Goal: Task Accomplishment & Management: Use online tool/utility

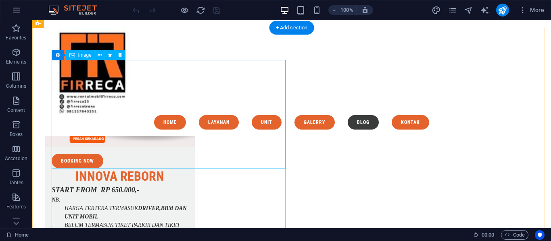
scroll to position [2958, 0]
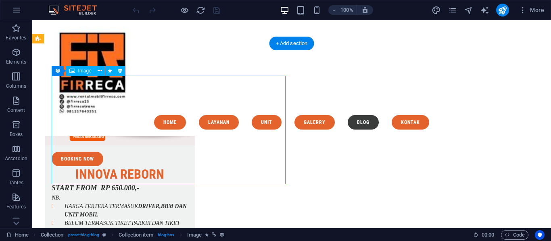
select select "px"
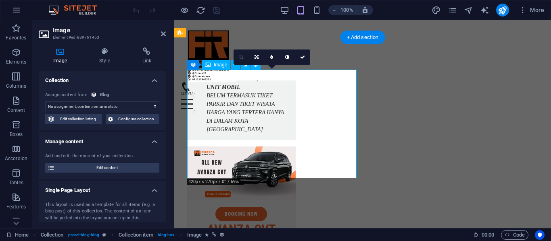
scroll to position [3358, 0]
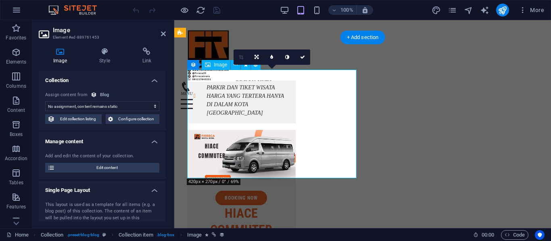
select select "image"
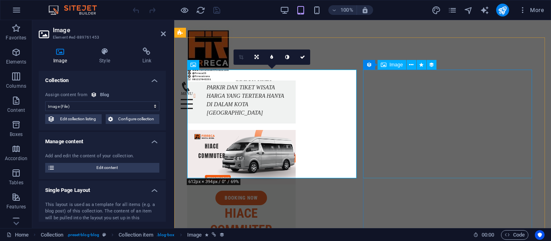
select select "image"
select select "px"
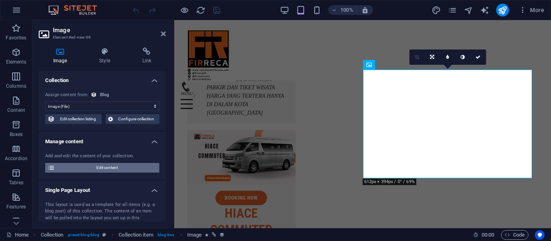
click at [136, 170] on span "Edit content" at bounding box center [107, 168] width 100 height 10
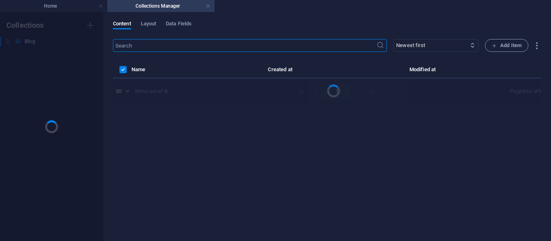
scroll to position [0, 0]
select select "Category 2"
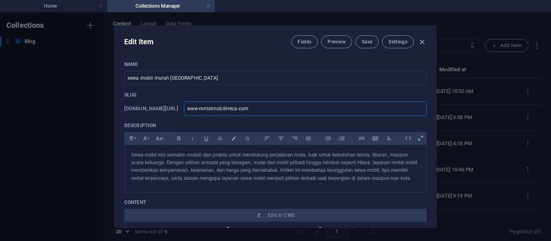
click at [281, 107] on input "www-rentalmobilirreca-com" at bounding box center [305, 109] width 243 height 15
paste input "[URL][DOMAIN_NAME]"
type input "[URL][DOMAIN_NAME]"
type input "https-rentalmobilfirreca-com-legal-notice"
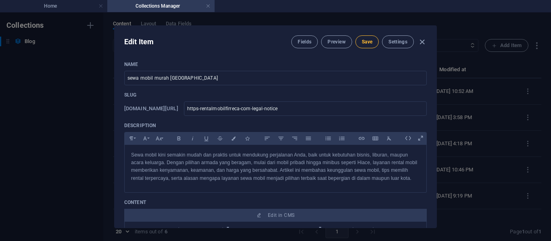
click at [366, 43] on span "Save" at bounding box center [367, 42] width 10 height 6
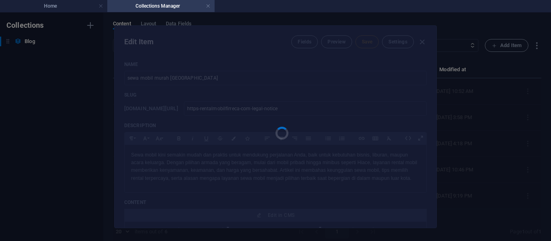
type input "https-rentalmobilfirreca-com-legal-notice"
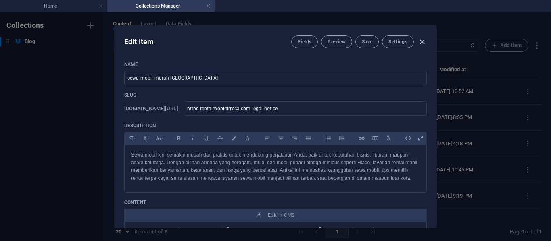
click at [418, 43] on icon "button" at bounding box center [421, 41] width 9 height 9
type input "[DATE]"
type input "https-rentalmobilfirreca-com-legal-notice"
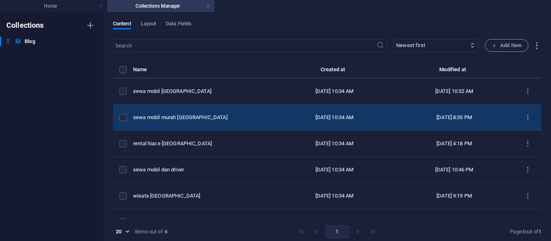
click at [251, 108] on td "sewa mobil murah [GEOGRAPHIC_DATA]" at bounding box center [203, 118] width 141 height 26
select select "Category 2"
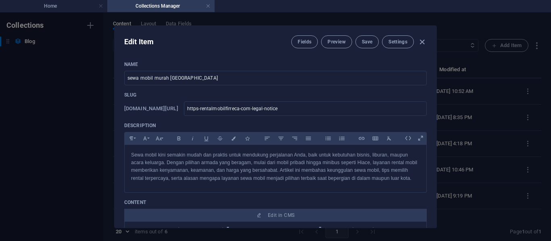
click at [467, 87] on div "Edit Item Fields Preview Save Settings Name sewa mobil murah [GEOGRAPHIC_DATA] …" at bounding box center [275, 126] width 551 height 229
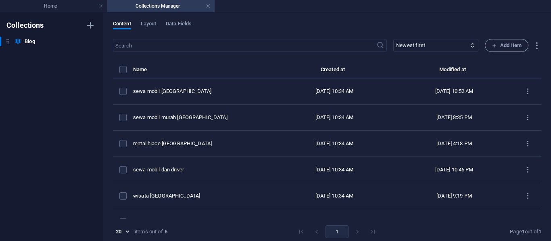
type input "[DATE]"
type input "https-rentalmobilfirreca-com-legal-notice"
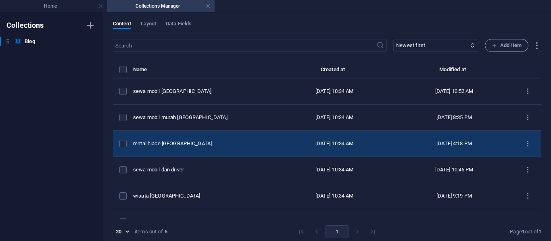
click at [281, 143] on div "[DATE] 10:34 AM" at bounding box center [334, 143] width 107 height 7
select select "Category 1"
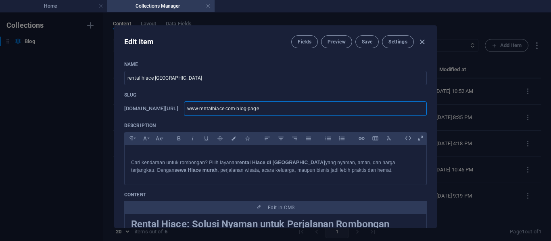
click at [349, 109] on input "www-rentalhiace-com-blog-page" at bounding box center [305, 109] width 243 height 15
click at [483, 130] on div "Edit Item Fields Preview Save Settings Name rental hiace semarang ​ Slug [DOMAI…" at bounding box center [275, 126] width 551 height 229
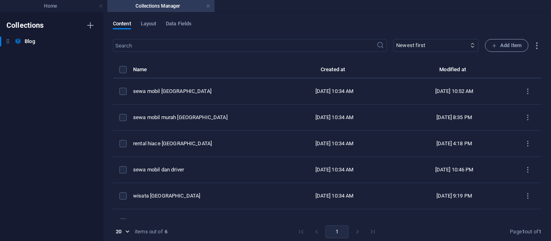
type input "[DATE]"
type input "www-rentalhiace-com-blog-page"
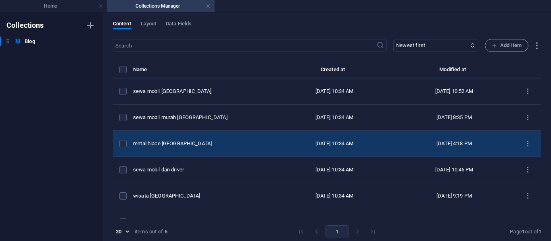
click at [234, 148] on td "rental hiace [GEOGRAPHIC_DATA]" at bounding box center [203, 144] width 141 height 26
select select "Category 1"
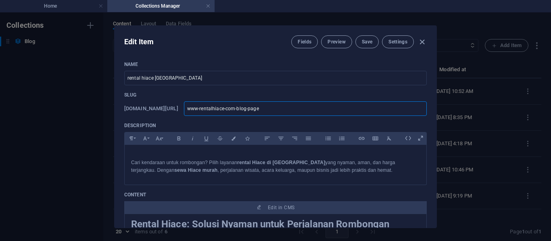
click at [274, 109] on input "www-rentalhiace-com-blog-page" at bounding box center [305, 109] width 243 height 15
paste input "[URL][DOMAIN_NAME]"
type input "[URL][DOMAIN_NAME]"
type input "https-rentalmobilfirreca-com-legal-notice"
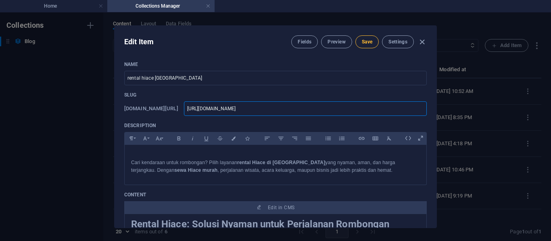
type input "https-rentalmobilfirreca-com-legal-notice"
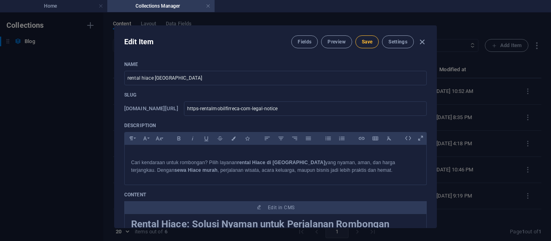
click at [371, 42] on button "Save" at bounding box center [366, 41] width 23 height 13
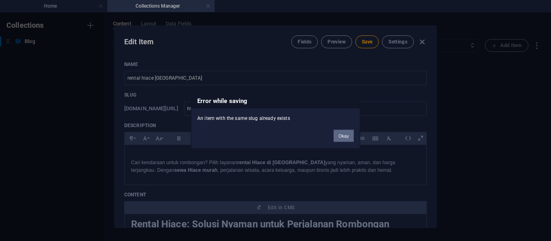
click at [344, 136] on button "Okay" at bounding box center [343, 136] width 20 height 12
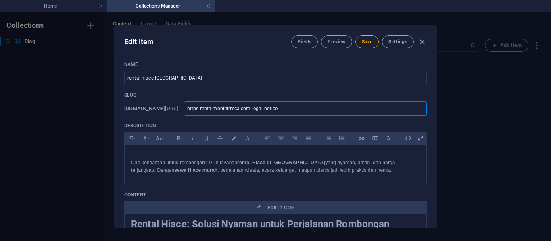
click at [262, 105] on input "https-rentalmobilfirreca-com-legal-notice" at bounding box center [305, 109] width 243 height 15
paste input "://[DOMAIN_NAME][URL]"
type input "[URL][DOMAIN_NAME]"
type input "https-rentalmobilfirreca-com-privacy"
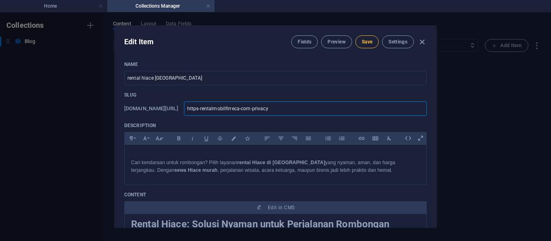
click at [370, 46] on button "Save" at bounding box center [366, 41] width 23 height 13
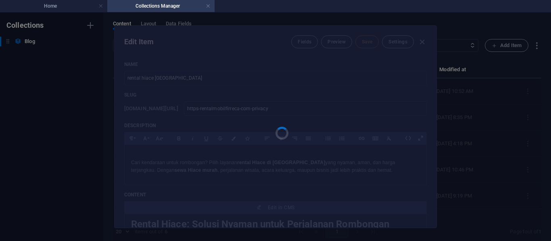
type input "https-rentalmobilfirreca-com-privacy"
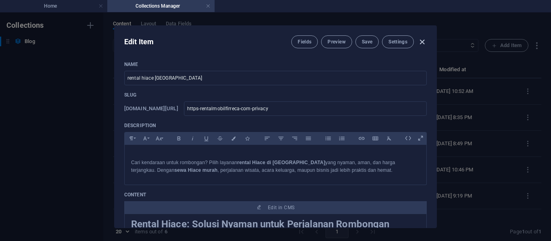
click at [421, 40] on icon "button" at bounding box center [421, 41] width 9 height 9
type input "[DATE]"
type input "https-rentalmobilfirreca-com-privacy"
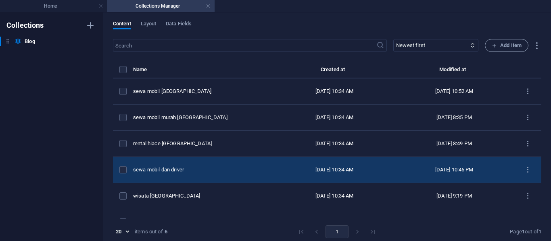
click at [264, 169] on td "sewa mobil dan driver" at bounding box center [203, 170] width 141 height 26
select select "Category 2"
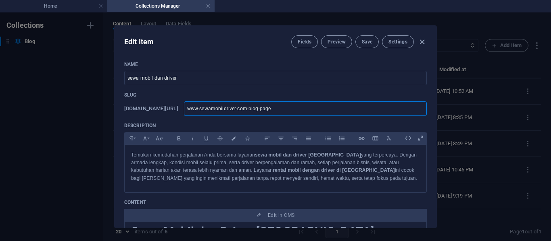
click at [303, 103] on input "www-sewamobildriver-com-blog-page" at bounding box center [305, 109] width 243 height 15
paste input "[URL][DOMAIN_NAME]"
type input "[URL][DOMAIN_NAME]"
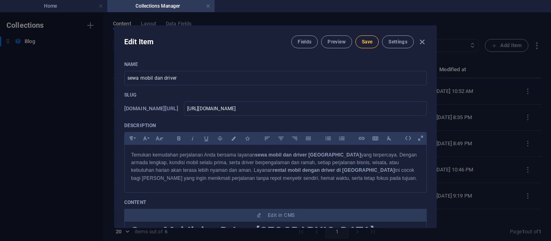
type input "https-www-rentalmobilfirreca-com-legal-notice"
click at [358, 44] on button "Save" at bounding box center [366, 41] width 23 height 13
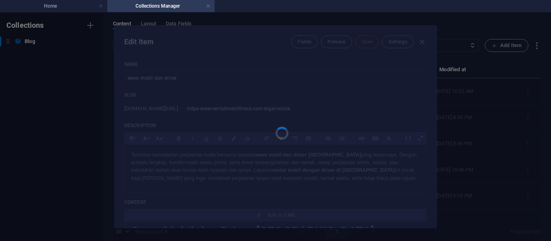
type input "https-www-rentalmobilfirreca-com-legal-notice"
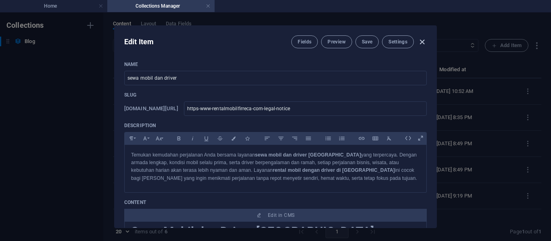
click at [417, 39] on icon "button" at bounding box center [421, 41] width 9 height 9
type input "[DATE]"
type input "https-www-rentalmobilfirreca-com-legal-notice"
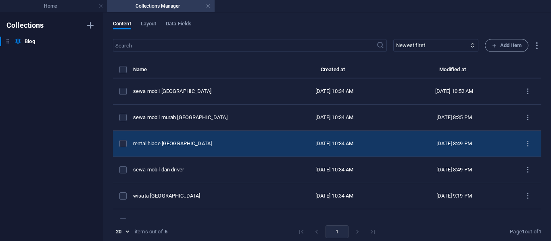
scroll to position [17, 0]
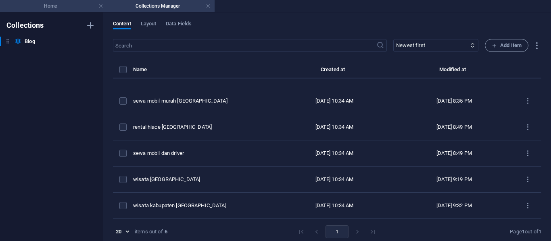
click at [70, 8] on h4 "Home" at bounding box center [53, 6] width 107 height 9
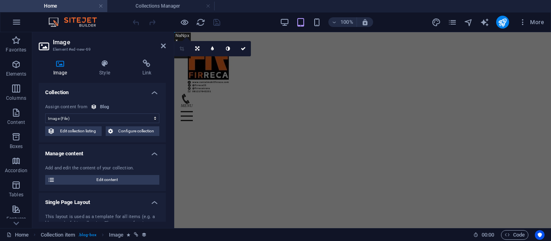
scroll to position [3563, 0]
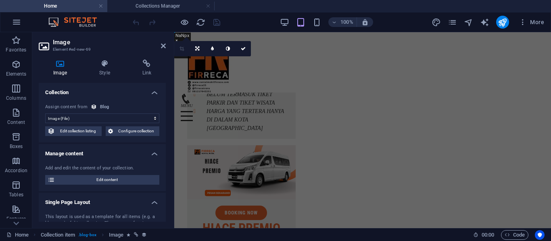
select select "DISABLED_OPTION_VALUE"
click at [161, 45] on icon at bounding box center [163, 46] width 5 height 6
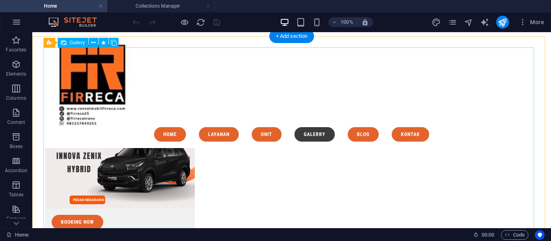
scroll to position [2720, 0]
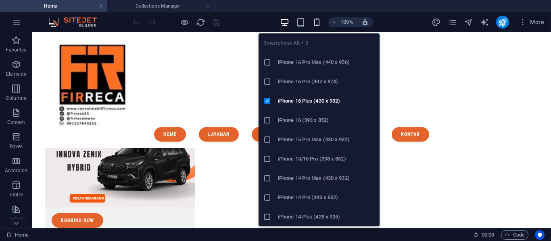
drag, startPoint x: 318, startPoint y: 27, endPoint x: 315, endPoint y: 23, distance: 5.7
click at [315, 23] on div "100%" at bounding box center [326, 22] width 93 height 13
click at [315, 23] on icon "button" at bounding box center [316, 22] width 9 height 9
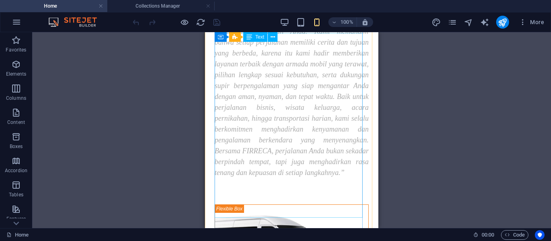
scroll to position [0, 0]
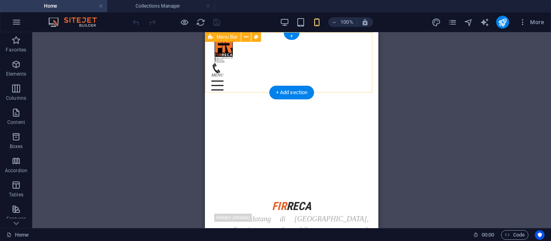
click at [257, 64] on div "Menu Home Layanan Unit Galerry Blog kontak" at bounding box center [291, 62] width 173 height 60
select select "px"
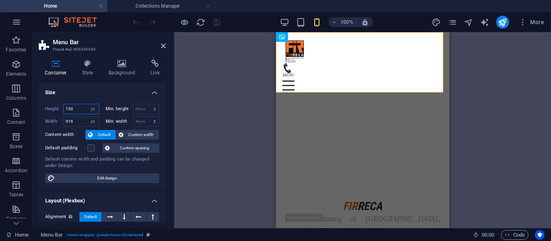
click at [83, 111] on input "150" at bounding box center [81, 109] width 35 height 10
type input "1"
click at [92, 111] on select "Default px rem % vh vw" at bounding box center [92, 109] width 11 height 10
select select "default"
click at [87, 104] on select "Default px rem % vh vw" at bounding box center [92, 109] width 11 height 10
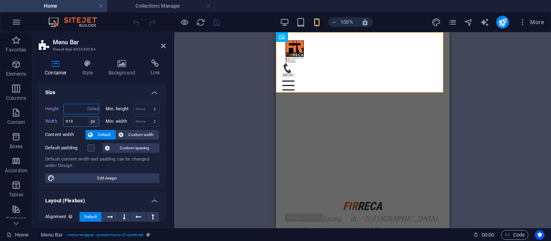
type input "150"
select select "px"
click at [94, 121] on select "Default px rem % em vh vw" at bounding box center [92, 122] width 11 height 10
select select "default"
click at [87, 117] on select "Default px rem % em vh vw" at bounding box center [92, 122] width 11 height 10
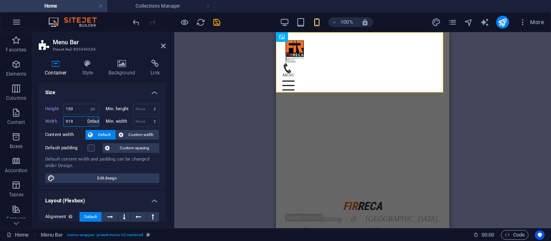
type input "919"
click at [94, 120] on select "Default px rem % em vh vw" at bounding box center [92, 122] width 11 height 10
select select "default"
click at [87, 117] on select "Default px rem % em vh vw" at bounding box center [92, 122] width 11 height 10
type input "919"
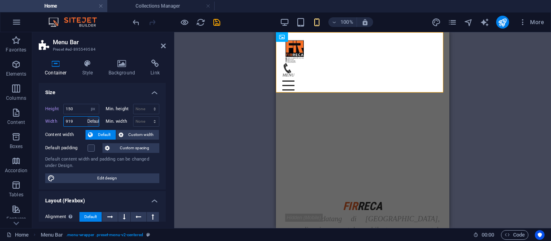
select select "px"
click at [90, 123] on select "Default px rem % em vh vw" at bounding box center [92, 122] width 11 height 10
select select "default"
click at [87, 117] on select "Default px rem % em vh vw" at bounding box center [92, 122] width 11 height 10
type input "919"
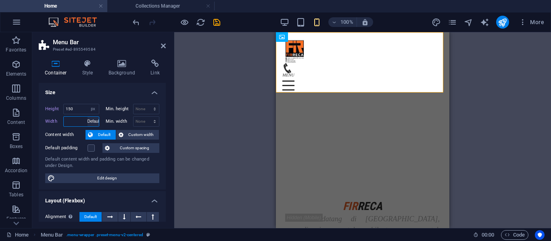
select select "px"
click at [126, 162] on div "Default content width and padding can be changed under Design." at bounding box center [102, 162] width 114 height 13
click at [80, 106] on input "150" at bounding box center [81, 109] width 35 height 10
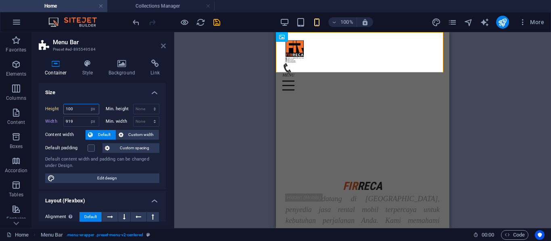
type input "100"
click at [165, 44] on icon at bounding box center [163, 46] width 5 height 6
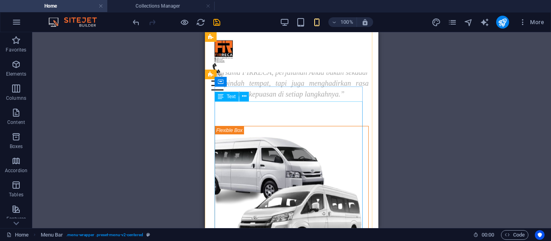
scroll to position [268, 0]
click at [255, 100] on div "“Selamat datang di [GEOGRAPHIC_DATA], penyedia jasa rental mobil terpercaya unt…" at bounding box center [291, 13] width 154 height 174
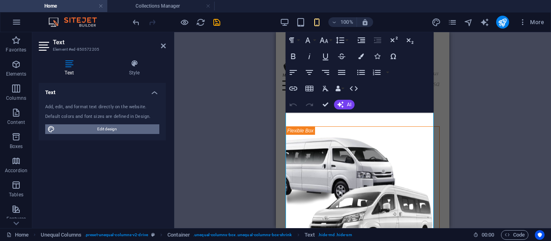
click at [138, 130] on span "Edit design" at bounding box center [107, 130] width 100 height 10
select select "700"
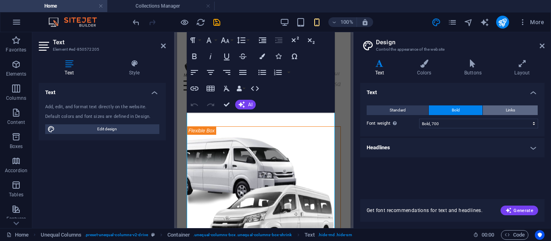
click at [499, 108] on button "Links" at bounding box center [509, 111] width 55 height 10
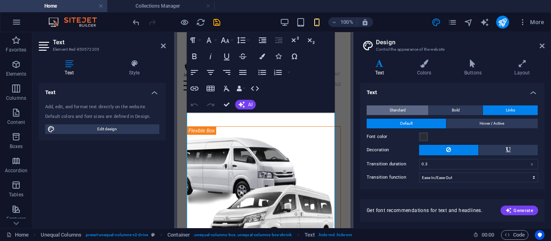
click at [407, 113] on button "Standard" at bounding box center [397, 111] width 62 height 10
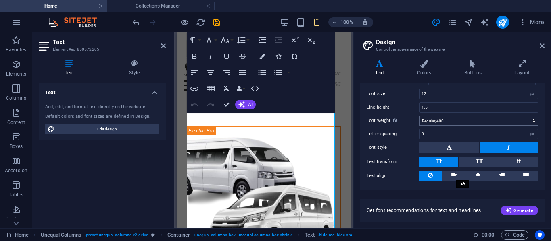
scroll to position [77, 0]
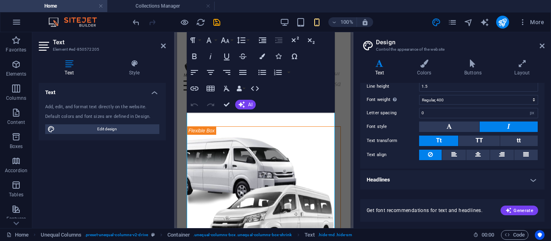
click at [434, 182] on h4 "Headlines" at bounding box center [452, 179] width 184 height 19
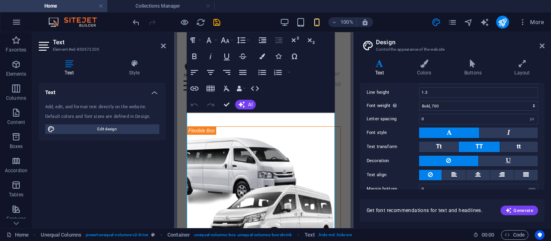
scroll to position [248, 0]
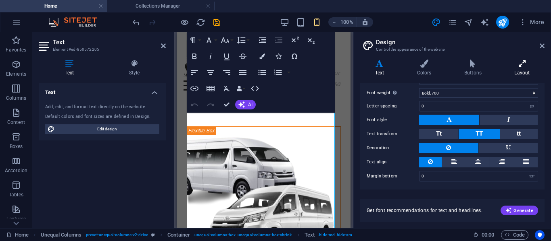
click at [521, 67] on icon at bounding box center [521, 64] width 45 height 8
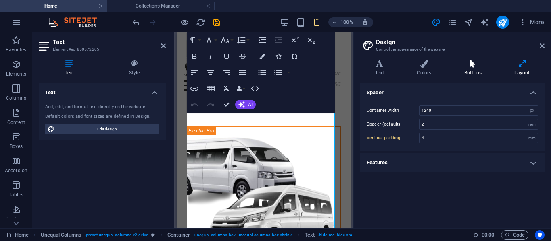
click at [481, 65] on icon at bounding box center [472, 64] width 47 height 8
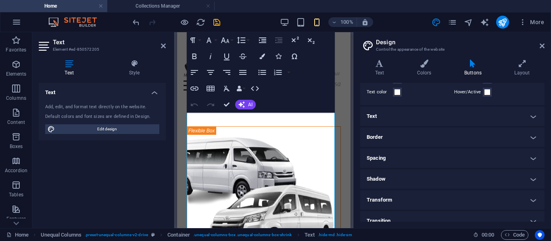
scroll to position [52, 0]
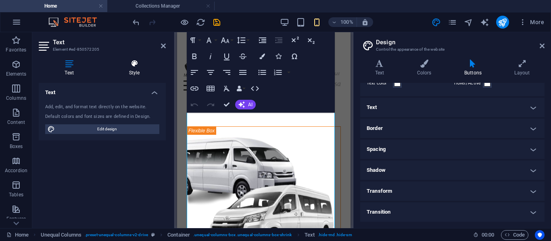
click at [131, 73] on h4 "Style" at bounding box center [134, 68] width 63 height 17
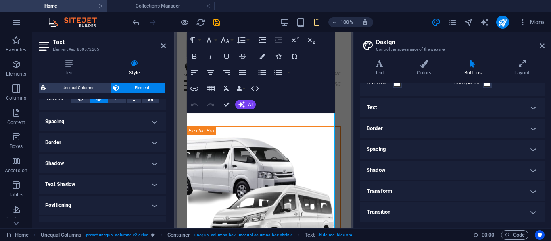
scroll to position [218, 0]
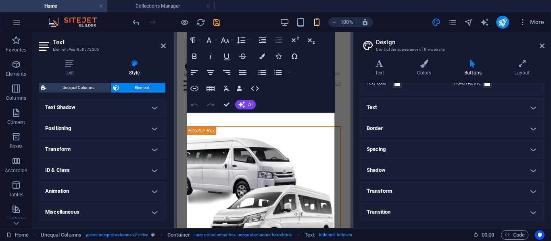
click at [108, 182] on h4 "Animation" at bounding box center [102, 191] width 127 height 19
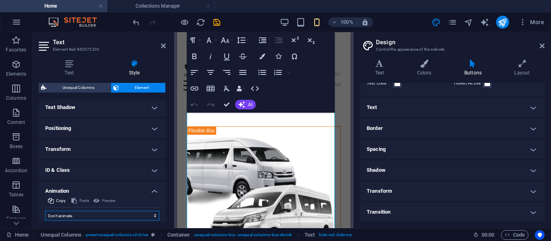
click at [108, 220] on select "Don't animate Show / Hide Slide up/down Zoom in/out Slide left to right Slide r…" at bounding box center [102, 216] width 114 height 10
select select "move-right-to-left"
click at [45, 211] on select "Don't animate Show / Hide Slide up/down Zoom in/out Slide left to right Slide r…" at bounding box center [102, 216] width 114 height 10
select select "scroll"
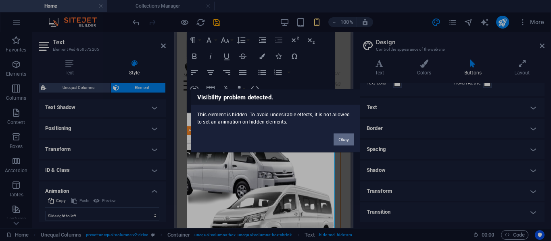
click at [336, 136] on button "Okay" at bounding box center [343, 139] width 20 height 12
select select "none"
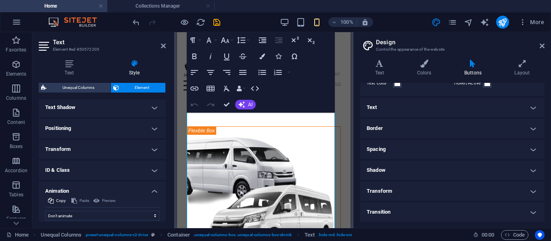
click at [71, 59] on div "Text Style Text Add, edit, and format text directly on the website. Default col…" at bounding box center [102, 140] width 140 height 175
click at [70, 64] on icon at bounding box center [69, 64] width 61 height 8
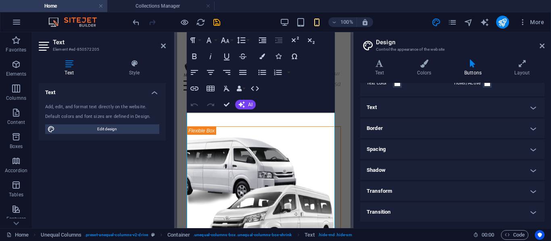
scroll to position [0, 0]
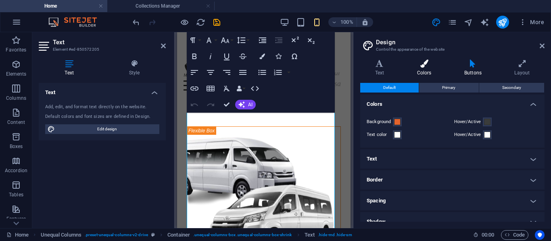
click at [424, 69] on h4 "Colors" at bounding box center [425, 68] width 47 height 17
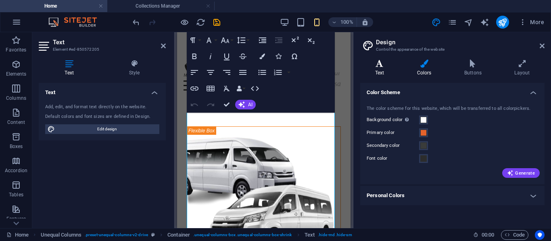
click at [380, 68] on h4 "Text" at bounding box center [381, 68] width 42 height 17
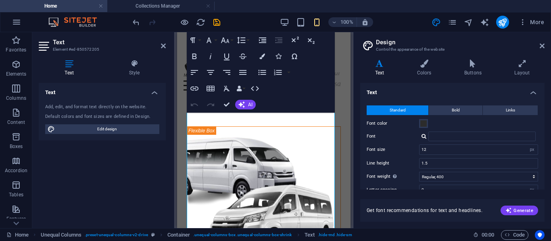
scroll to position [0, 0]
click at [227, 91] on icon "button" at bounding box center [227, 89] width 10 height 10
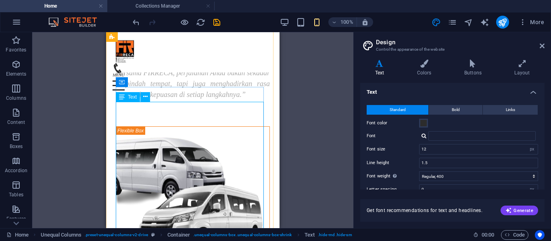
click at [124, 98] on icon at bounding box center [122, 97] width 6 height 10
click at [148, 94] on button at bounding box center [145, 97] width 10 height 10
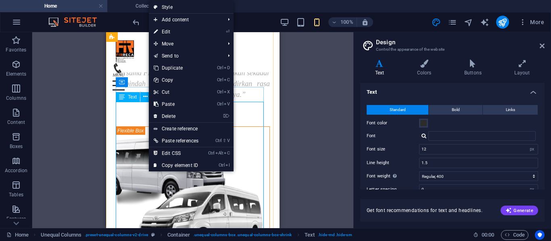
click at [131, 100] on div "“Selamat datang di [GEOGRAPHIC_DATA], penyedia jasa rental mobil terpercaya unt…" at bounding box center [193, 13] width 154 height 174
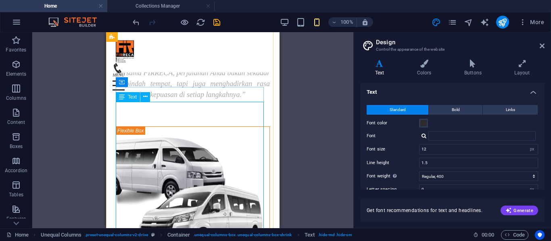
click at [131, 100] on div "“Selamat datang di [GEOGRAPHIC_DATA], penyedia jasa rental mobil terpercaya unt…" at bounding box center [193, 13] width 154 height 174
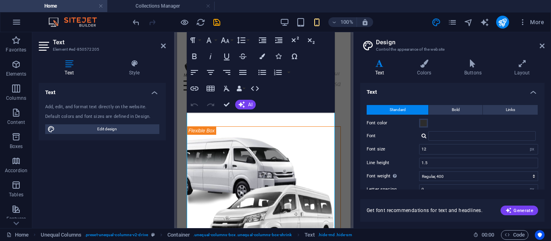
click at [131, 104] on div "Add, edit, and format text directly on the website." at bounding box center [102, 107] width 114 height 7
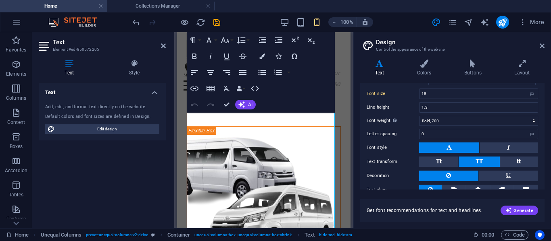
scroll to position [248, 0]
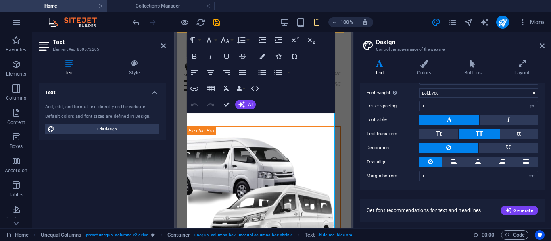
click at [340, 61] on div "Menu Home Layanan Unit Galerry Blog kontak" at bounding box center [263, 52] width 173 height 40
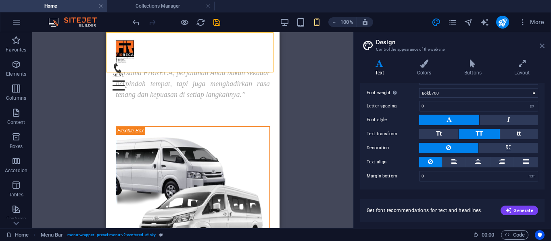
click at [543, 43] on icon at bounding box center [541, 46] width 5 height 6
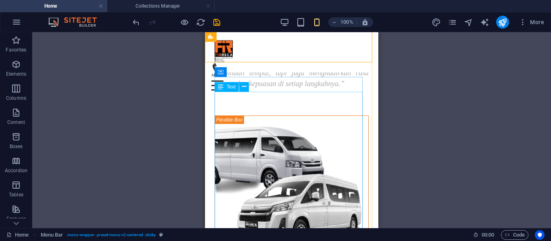
scroll to position [279, 0]
click at [249, 89] on div "“Selamat datang di [GEOGRAPHIC_DATA], penyedia jasa rental mobil terpercaya unt…" at bounding box center [291, 2] width 154 height 174
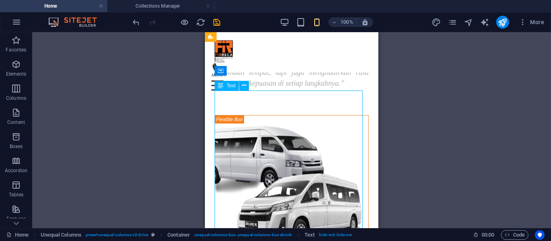
click at [249, 89] on div "“Selamat datang di [GEOGRAPHIC_DATA], penyedia jasa rental mobil terpercaya unt…" at bounding box center [291, 2] width 154 height 174
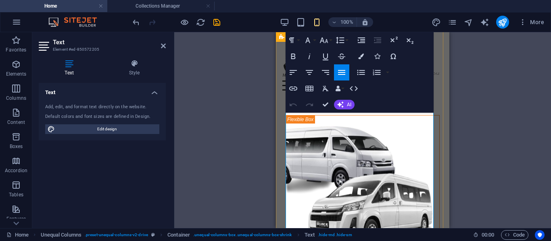
click at [302, 89] on p "“Selamat datang di [GEOGRAPHIC_DATA], penyedia jasa rental mobil terpercaya unt…" at bounding box center [362, 2] width 154 height 174
copy span "“Selamat datang di [GEOGRAPHIC_DATA], penyedia jasa rental mobil terpercaya unt…"
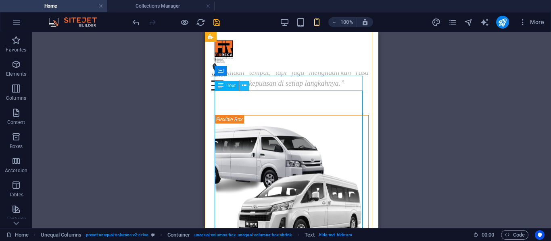
click at [245, 88] on icon at bounding box center [244, 85] width 4 height 8
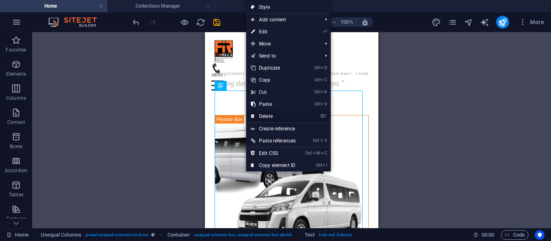
click at [268, 110] on link "⌦ Delete" at bounding box center [273, 116] width 54 height 12
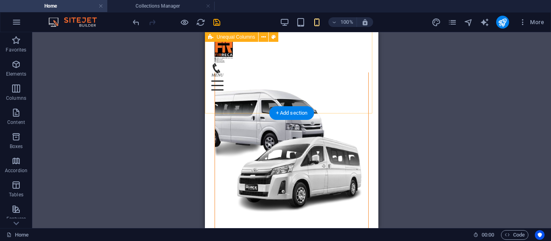
scroll to position [258, 0]
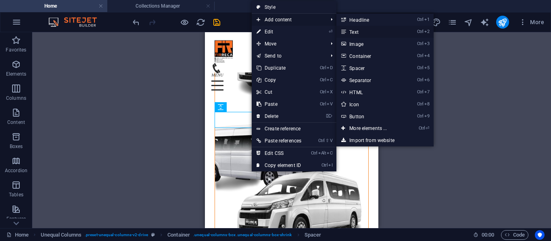
click at [351, 33] on link "Ctrl 2 Text" at bounding box center [369, 32] width 67 height 12
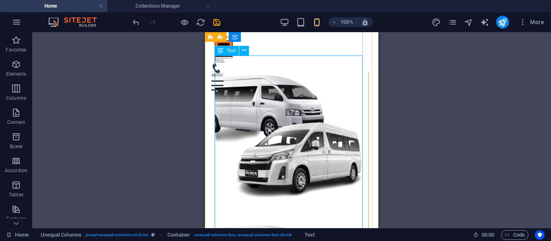
scroll to position [330, 0]
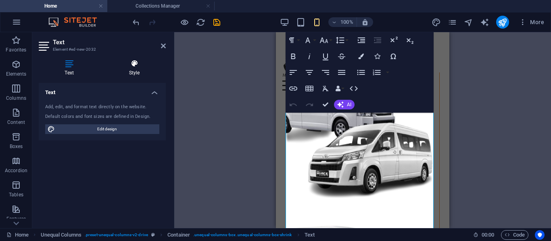
click at [125, 69] on h4 "Style" at bounding box center [134, 68] width 63 height 17
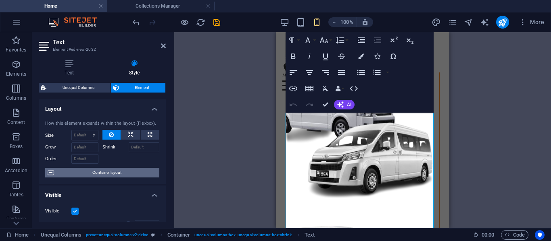
scroll to position [218, 0]
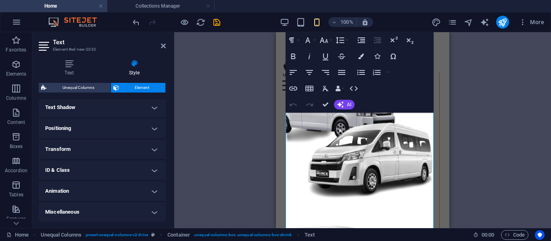
click at [104, 189] on h4 "Animation" at bounding box center [102, 191] width 127 height 19
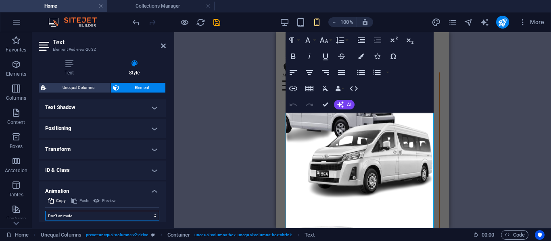
click at [108, 214] on select "Don't animate Show / Hide Slide up/down Zoom in/out Slide left to right Slide r…" at bounding box center [102, 216] width 114 height 10
select select "move-left-to-right"
click at [45, 211] on select "Don't animate Show / Hide Slide up/down Zoom in/out Slide left to right Slide r…" at bounding box center [102, 216] width 114 height 10
select select "scroll"
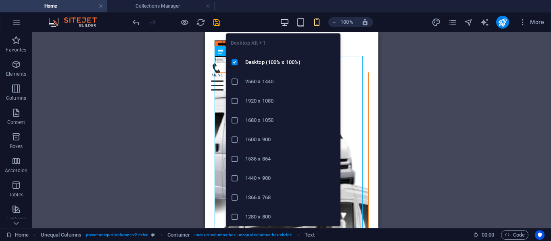
click at [283, 24] on icon "button" at bounding box center [284, 22] width 9 height 9
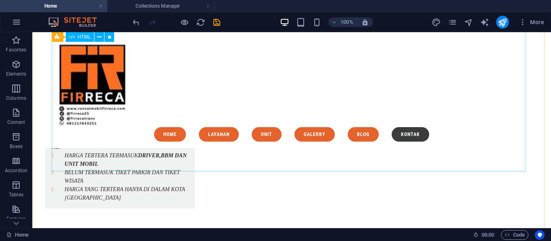
scroll to position [3877, 0]
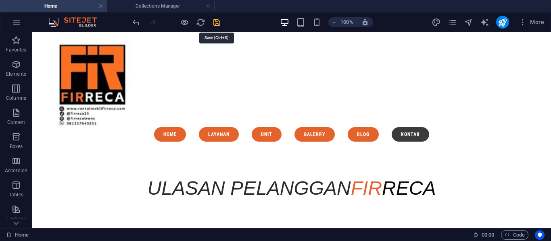
click at [214, 22] on icon "save" at bounding box center [216, 22] width 9 height 9
click at [505, 27] on button "publish" at bounding box center [502, 22] width 13 height 13
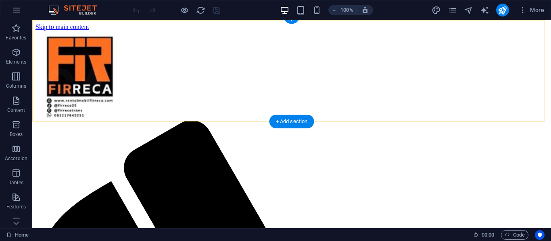
scroll to position [122, 0]
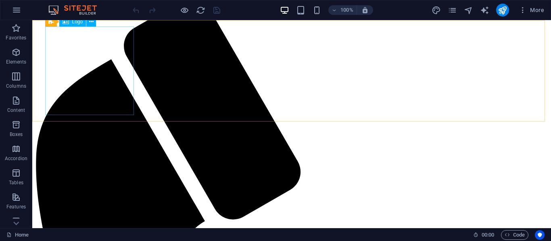
select select "px"
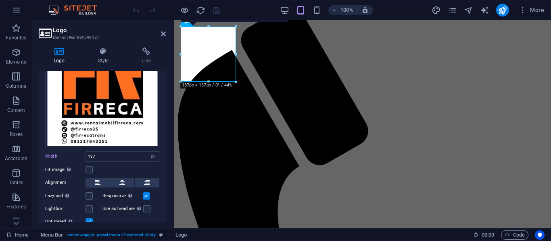
scroll to position [100, 0]
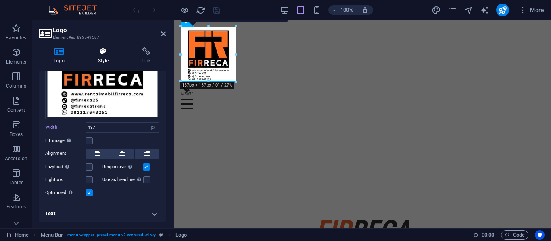
click at [104, 59] on h4 "Style" at bounding box center [105, 56] width 44 height 17
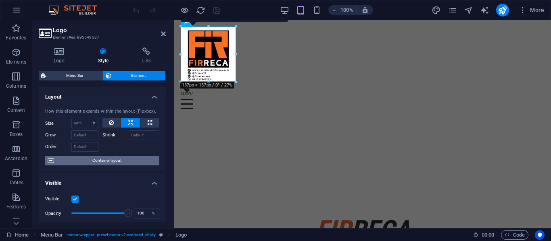
drag, startPoint x: 109, startPoint y: 157, endPoint x: 215, endPoint y: 187, distance: 110.1
click at [109, 157] on span "Container layout" at bounding box center [106, 161] width 100 height 10
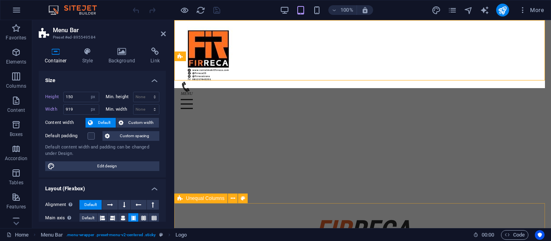
select select "rem"
select select "preset-menu-v2-centered"
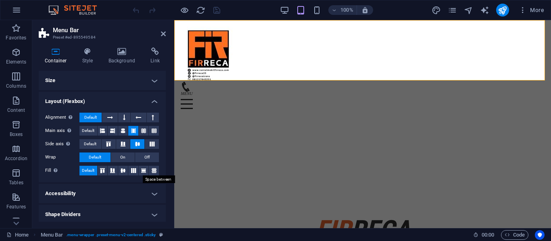
scroll to position [2, 0]
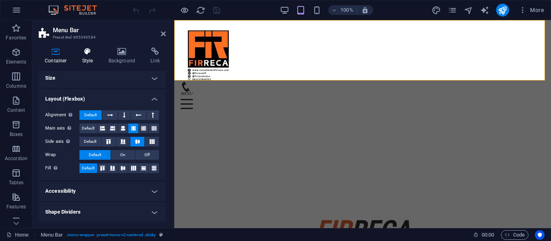
click at [86, 52] on icon at bounding box center [87, 52] width 23 height 8
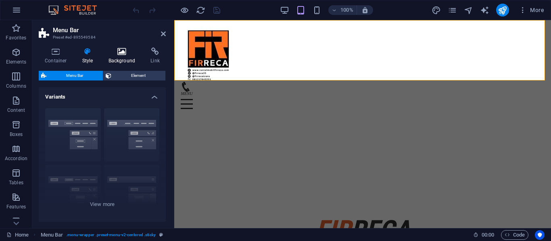
click at [123, 50] on icon at bounding box center [121, 52] width 39 height 8
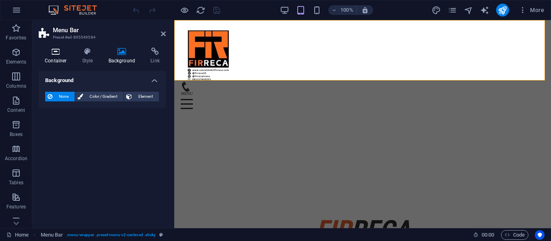
click at [61, 55] on icon at bounding box center [56, 52] width 34 height 8
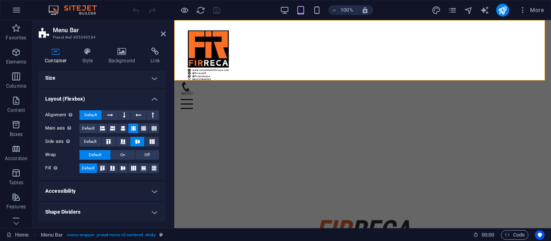
scroll to position [0, 0]
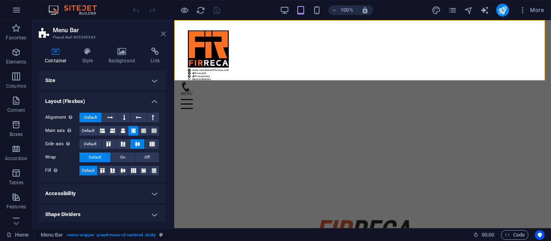
click at [163, 34] on icon at bounding box center [163, 34] width 5 height 6
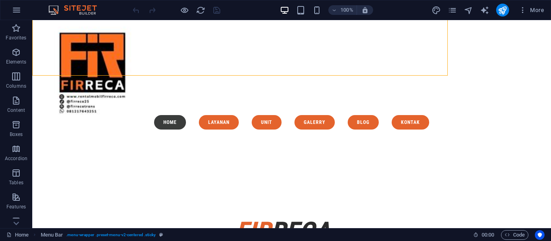
scroll to position [122, 0]
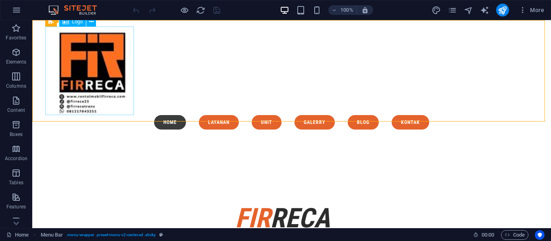
click at [101, 59] on div at bounding box center [291, 71] width 487 height 89
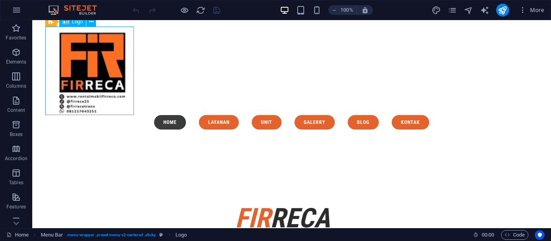
click at [101, 59] on div at bounding box center [291, 71] width 487 height 89
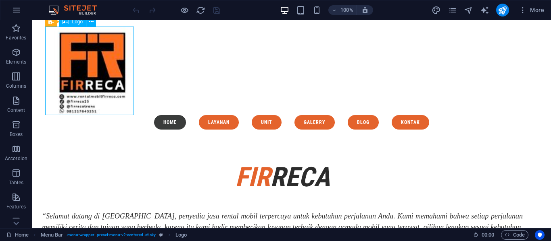
scroll to position [81, 0]
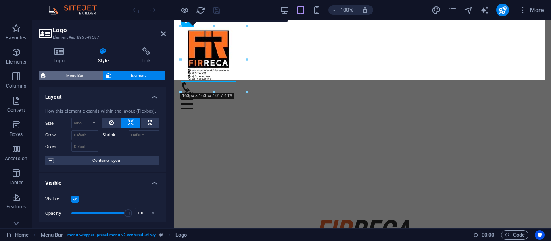
click at [82, 76] on span "Menu Bar" at bounding box center [75, 76] width 52 height 10
select select "rem"
select select "preset-menu-v2-centered"
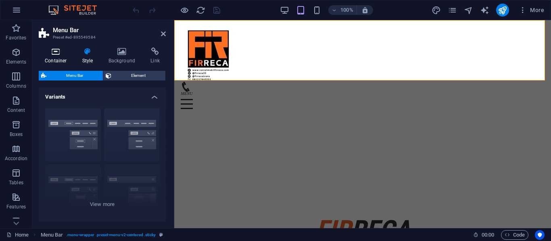
click at [56, 57] on h4 "Container" at bounding box center [57, 56] width 37 height 17
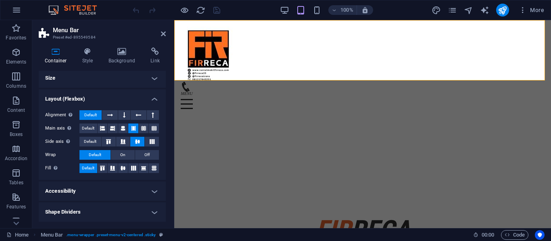
scroll to position [0, 0]
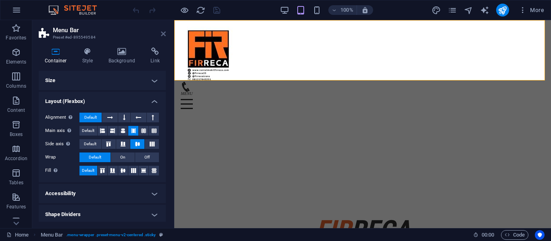
click at [164, 34] on icon at bounding box center [163, 34] width 5 height 6
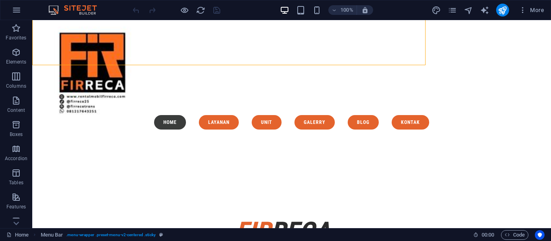
scroll to position [122, 0]
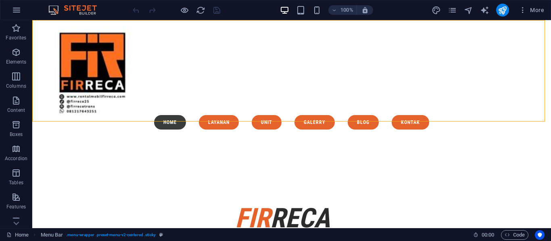
click at [149, 44] on div "Menu Home Layanan Unit Galerry Blog kontak" at bounding box center [291, 78] width 518 height 116
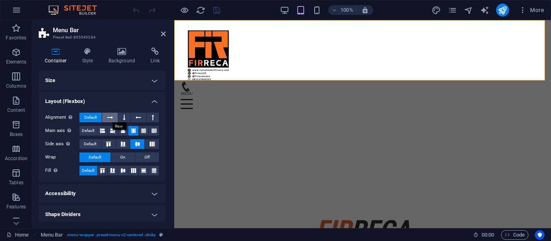
scroll to position [0, 0]
click at [128, 97] on h4 "Layout (Flexbox)" at bounding box center [102, 99] width 127 height 15
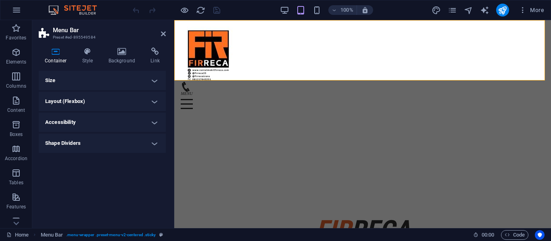
click at [128, 97] on h4 "Layout (Flexbox)" at bounding box center [102, 101] width 127 height 19
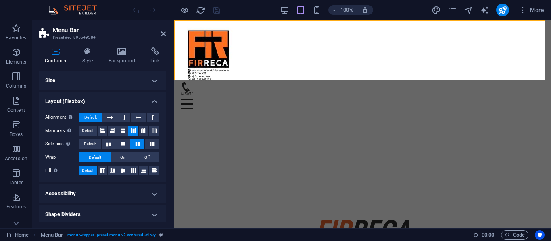
click at [128, 97] on h4 "Layout (Flexbox)" at bounding box center [102, 99] width 127 height 15
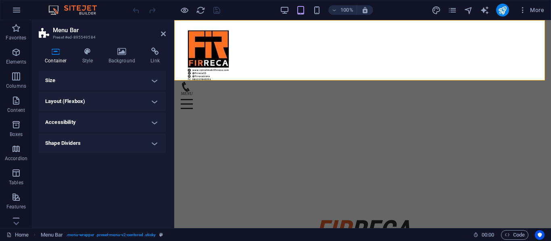
click at [134, 87] on h4 "Size" at bounding box center [102, 80] width 127 height 19
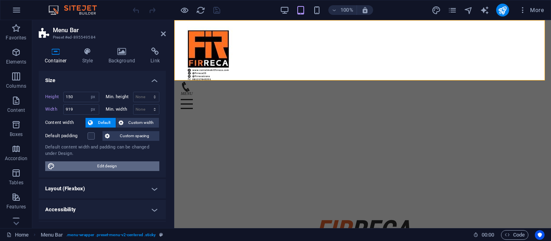
click at [121, 166] on span "Edit design" at bounding box center [107, 167] width 100 height 10
select select "px"
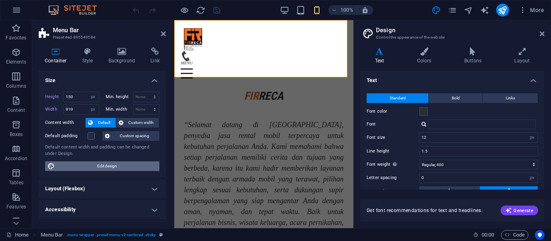
type input "100"
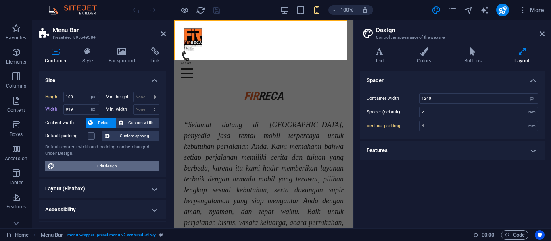
scroll to position [61, 0]
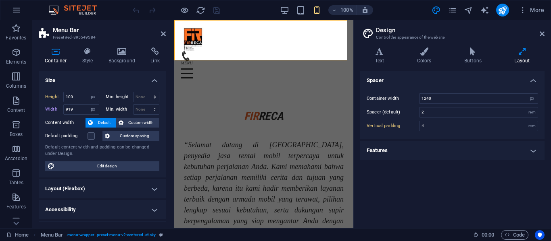
click at [459, 150] on h4 "Features" at bounding box center [452, 150] width 184 height 19
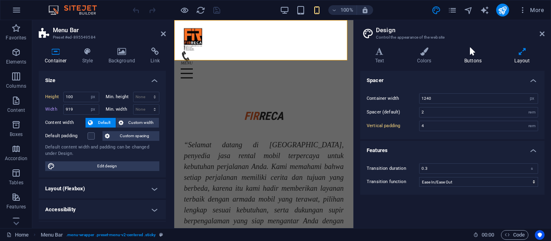
click at [470, 63] on h4 "Buttons" at bounding box center [474, 56] width 50 height 17
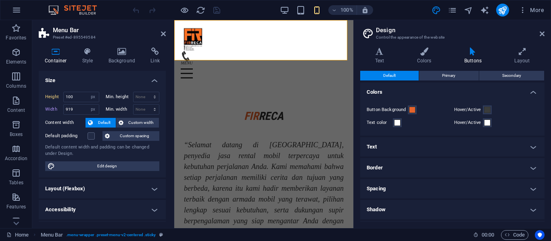
scroll to position [39, 0]
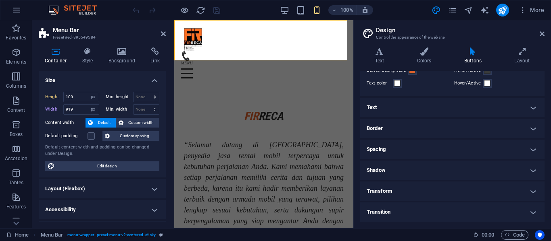
click at [393, 212] on h4 "Transition" at bounding box center [452, 212] width 184 height 19
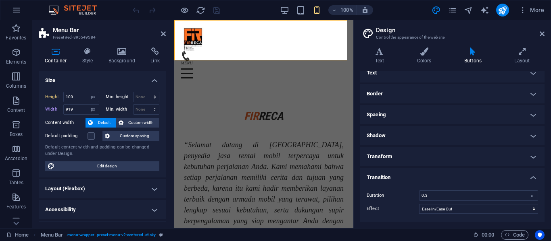
scroll to position [74, 0]
click at [376, 51] on icon at bounding box center [379, 52] width 39 height 8
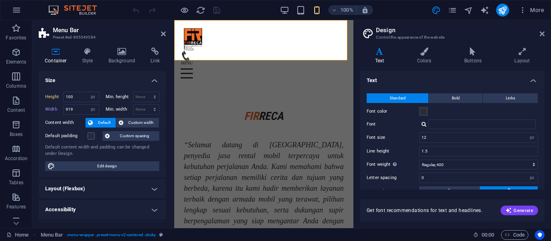
scroll to position [65, 0]
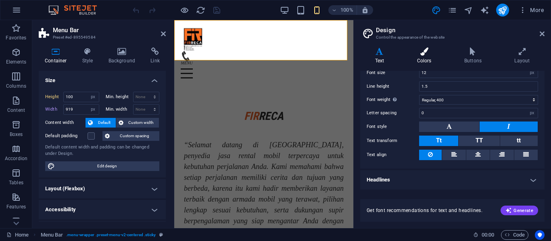
click at [421, 56] on h4 "Colors" at bounding box center [425, 56] width 47 height 17
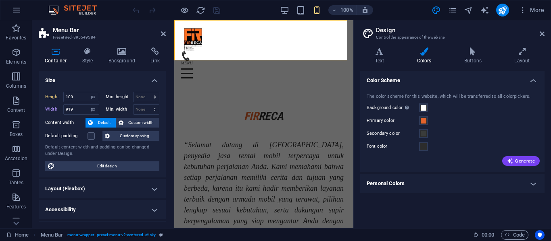
scroll to position [19, 0]
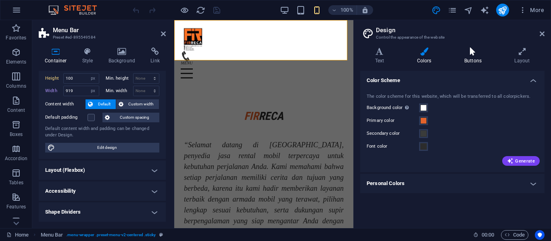
click at [462, 52] on icon at bounding box center [472, 52] width 47 height 8
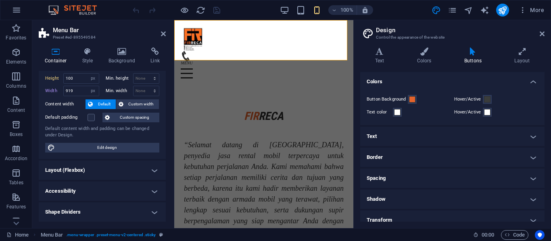
scroll to position [0, 0]
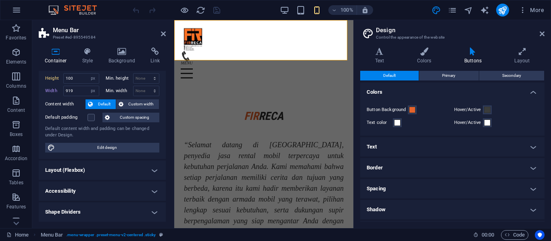
click at [438, 79] on button "Primary" at bounding box center [448, 76] width 59 height 10
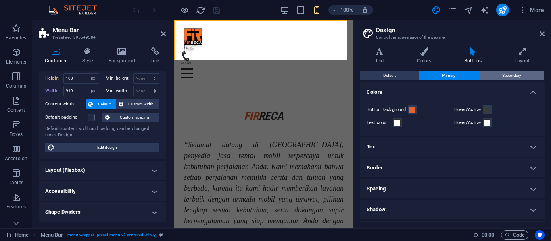
click at [495, 73] on button "Secondary" at bounding box center [511, 76] width 65 height 10
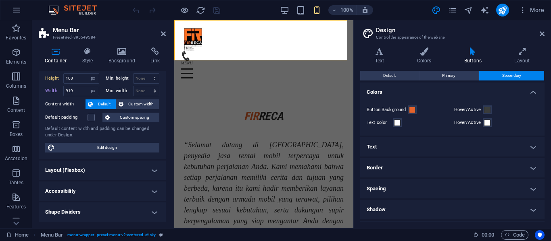
scroll to position [39, 0]
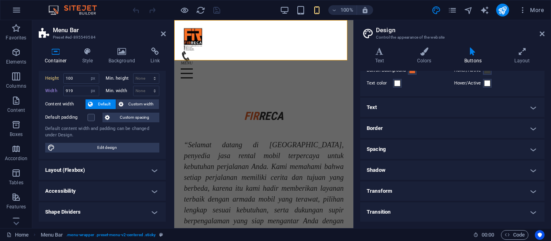
click at [448, 176] on h4 "Shadow" at bounding box center [452, 170] width 184 height 19
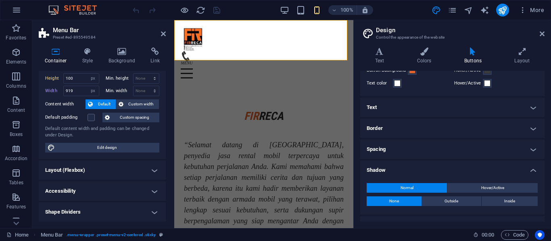
click at [447, 150] on h4 "Spacing" at bounding box center [452, 149] width 184 height 19
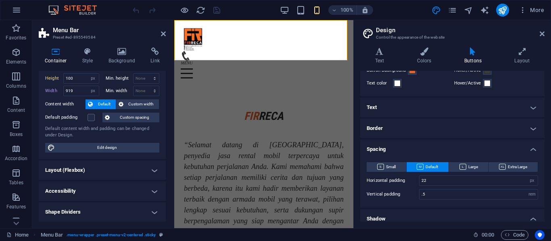
click at [444, 120] on h4 "Border" at bounding box center [452, 128] width 184 height 19
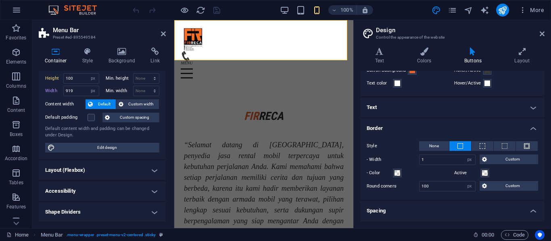
click at [439, 107] on h4 "Text" at bounding box center [452, 107] width 184 height 19
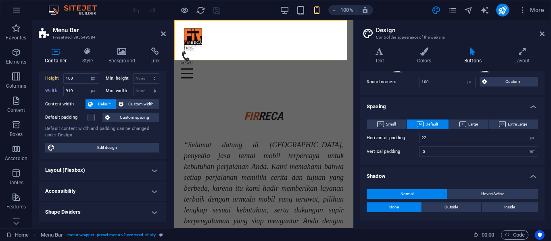
scroll to position [301, 0]
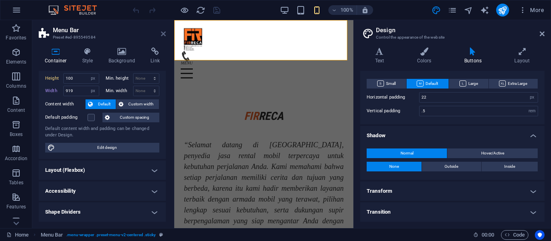
click at [164, 33] on icon at bounding box center [163, 34] width 5 height 6
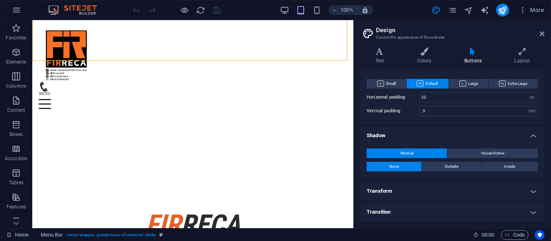
scroll to position [81, 0]
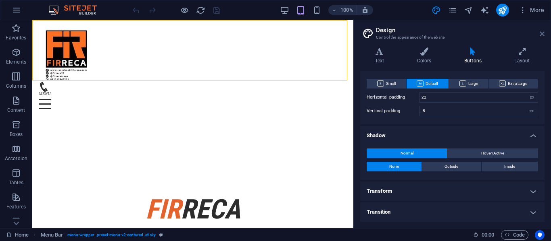
click at [540, 32] on icon at bounding box center [541, 34] width 5 height 6
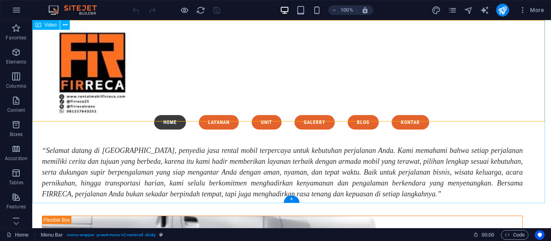
scroll to position [231, 0]
